Goal: Transaction & Acquisition: Purchase product/service

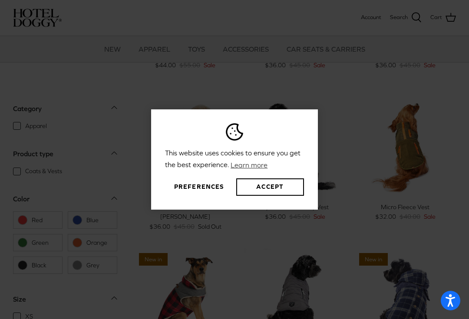
scroll to position [125, 0]
click at [270, 196] on button "Accept" at bounding box center [270, 186] width 68 height 17
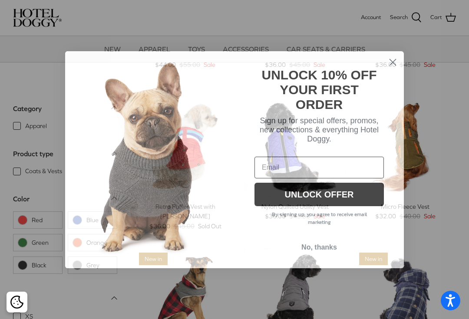
click at [395, 65] on icon "Close dialog" at bounding box center [393, 62] width 6 height 6
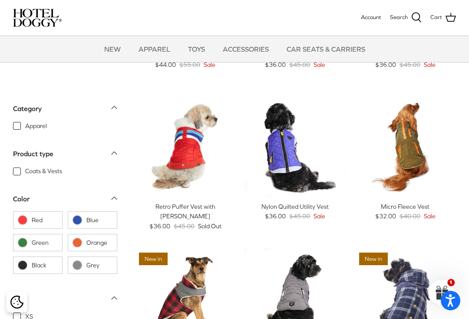
click at [204, 206] on div "Retro Puffer Vest with [PERSON_NAME]" at bounding box center [185, 212] width 101 height 20
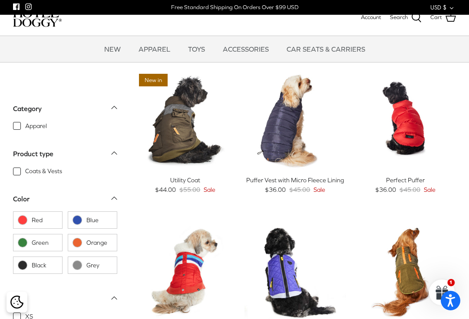
scroll to position [141, 0]
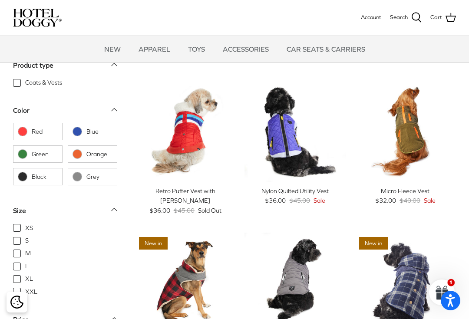
click at [90, 130] on span "Blue" at bounding box center [99, 131] width 26 height 9
click at [72, 131] on input "Blue" at bounding box center [72, 131] width 1 height 1
checkbox input "true"
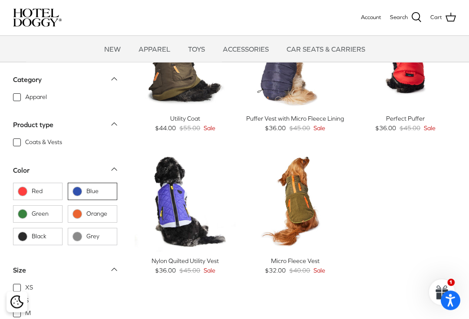
scroll to position [63, 0]
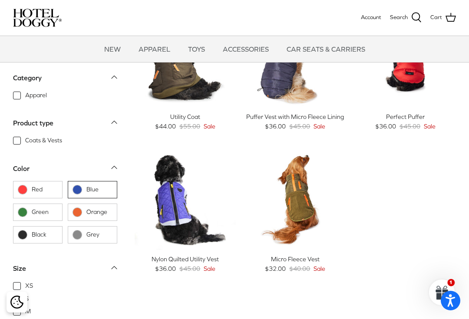
click at [36, 213] on span "Green" at bounding box center [45, 212] width 26 height 9
click at [18, 213] on input "Green" at bounding box center [17, 212] width 1 height 1
checkbox input "true"
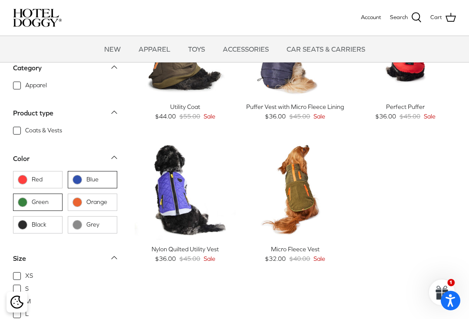
scroll to position [71, 0]
